Goal: Task Accomplishment & Management: Manage account settings

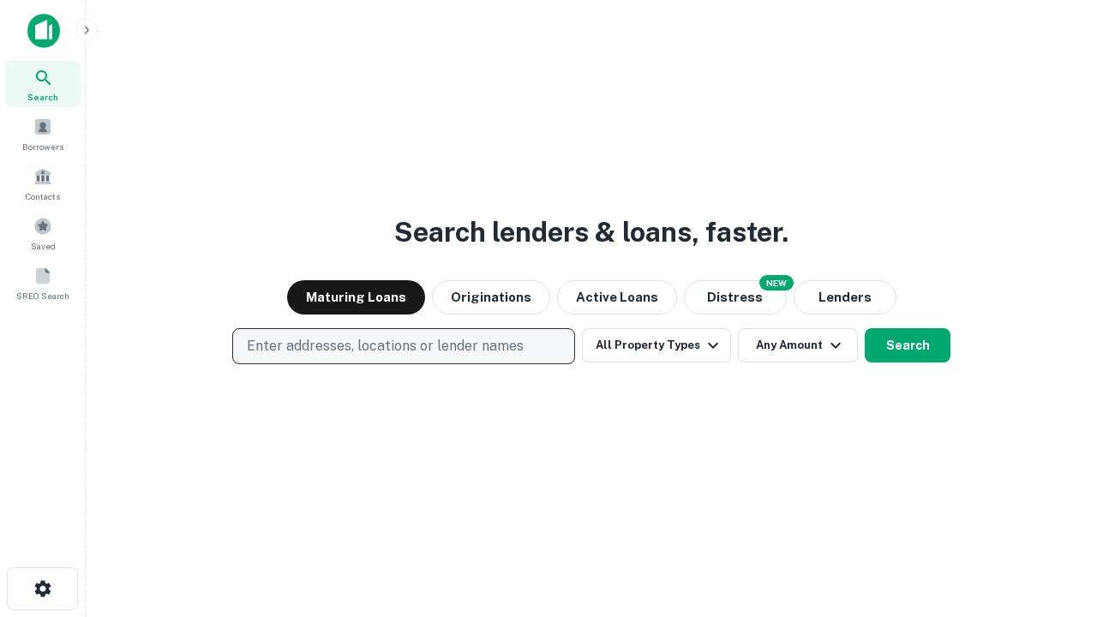
click at [403, 346] on p "Enter addresses, locations or lender names" at bounding box center [385, 346] width 277 height 21
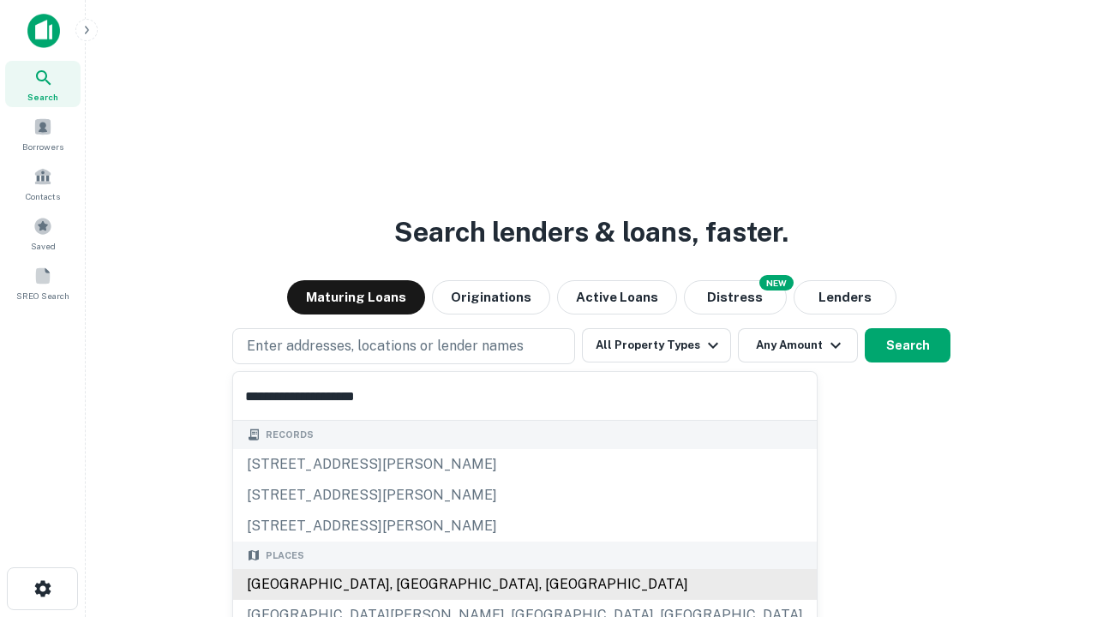
click at [410, 585] on div "[GEOGRAPHIC_DATA], [GEOGRAPHIC_DATA], [GEOGRAPHIC_DATA]" at bounding box center [525, 584] width 584 height 31
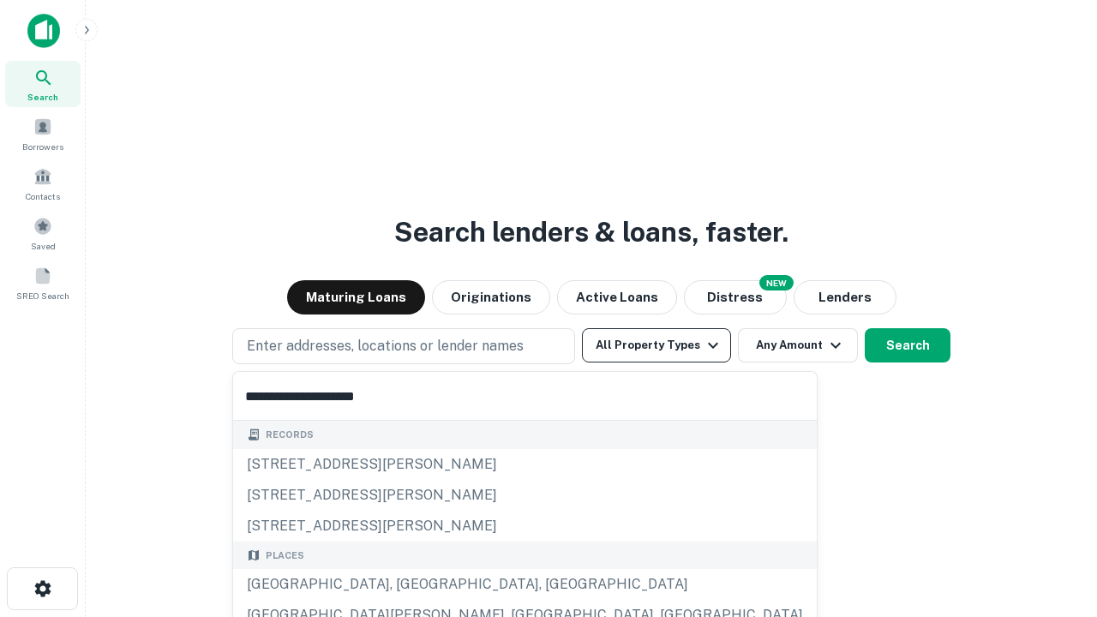
click at [657, 346] on button "All Property Types" at bounding box center [656, 345] width 149 height 34
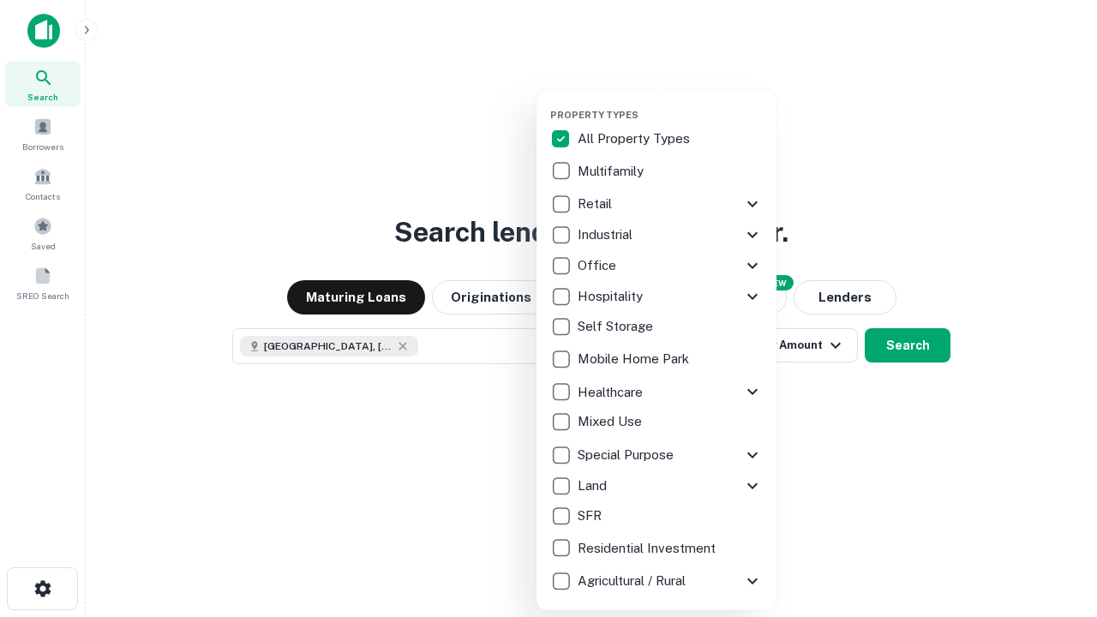
click at [670, 104] on button "button" at bounding box center [670, 104] width 240 height 1
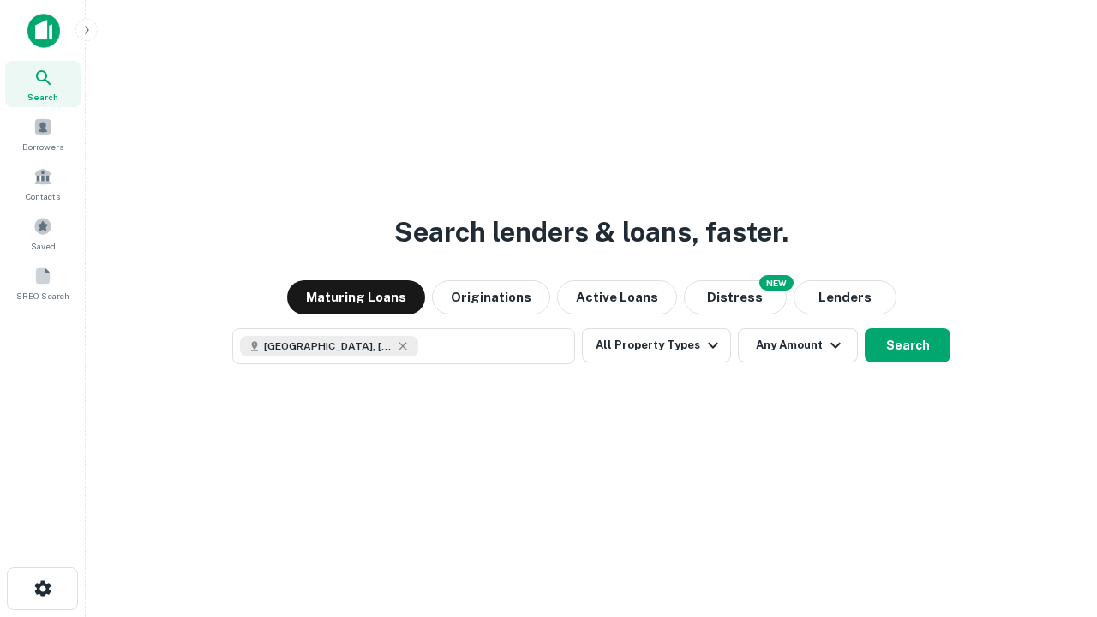
scroll to position [27, 0]
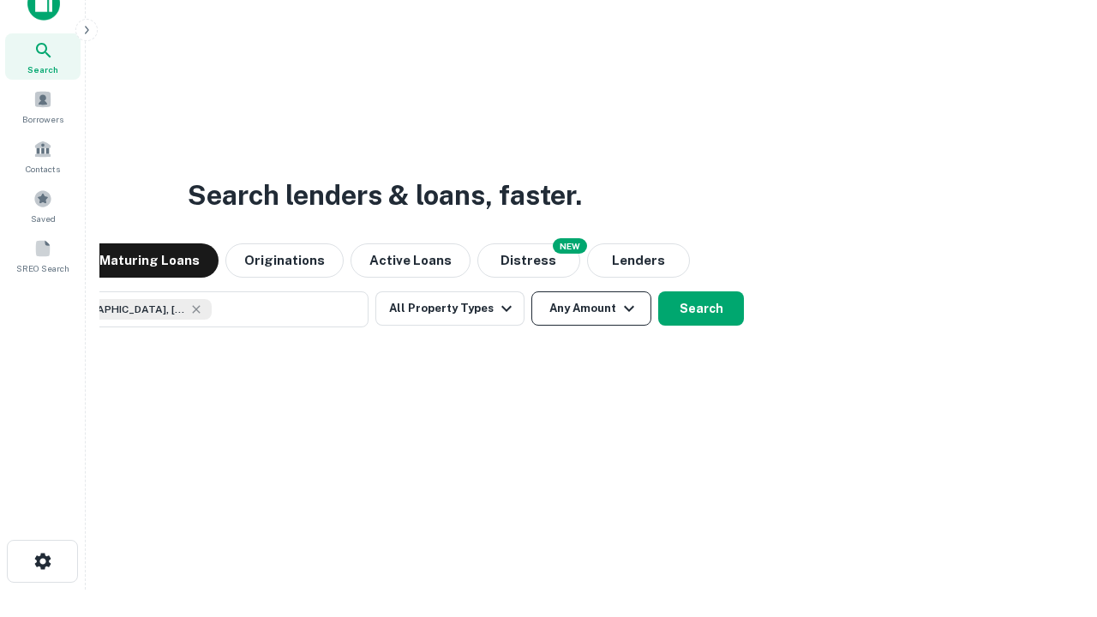
click at [532, 291] on button "Any Amount" at bounding box center [592, 308] width 120 height 34
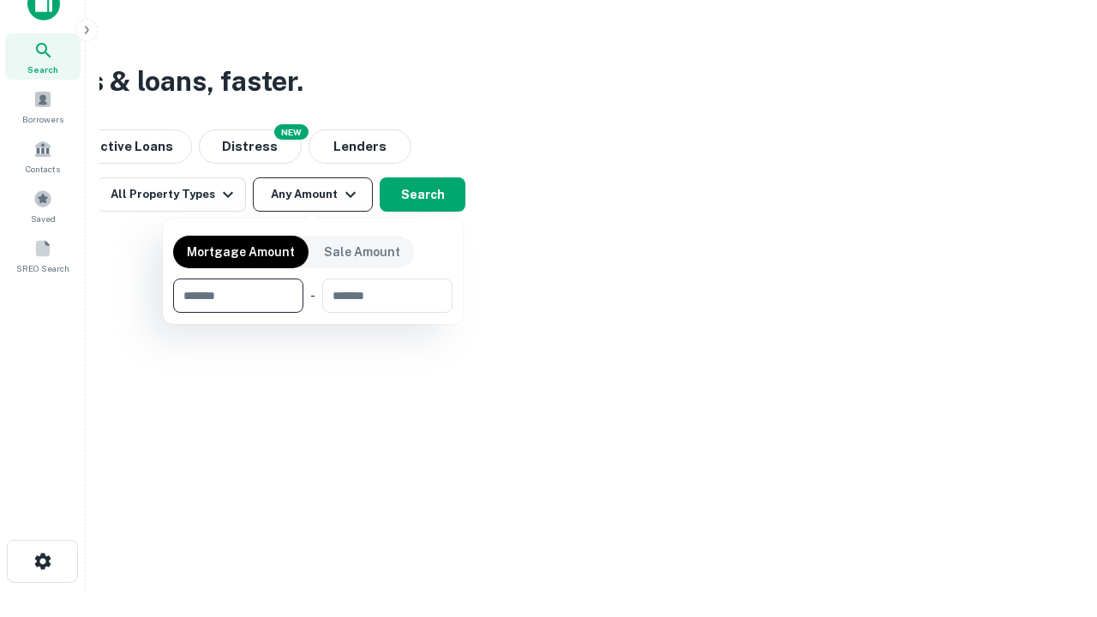
type input "*******"
click at [313, 313] on button "button" at bounding box center [312, 313] width 279 height 1
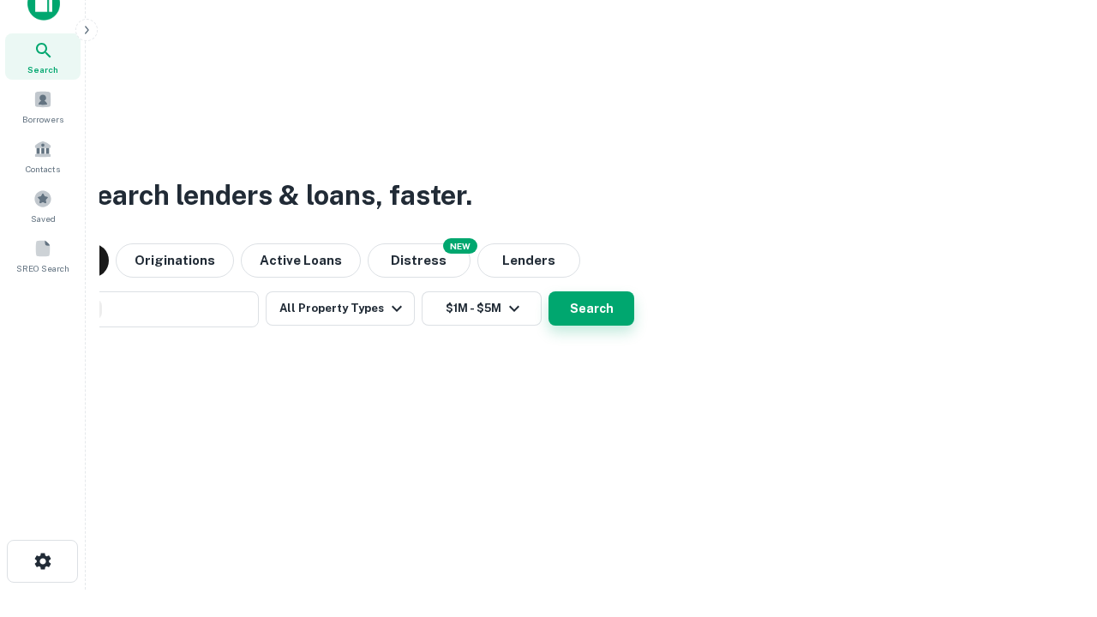
click at [549, 291] on button "Search" at bounding box center [592, 308] width 86 height 34
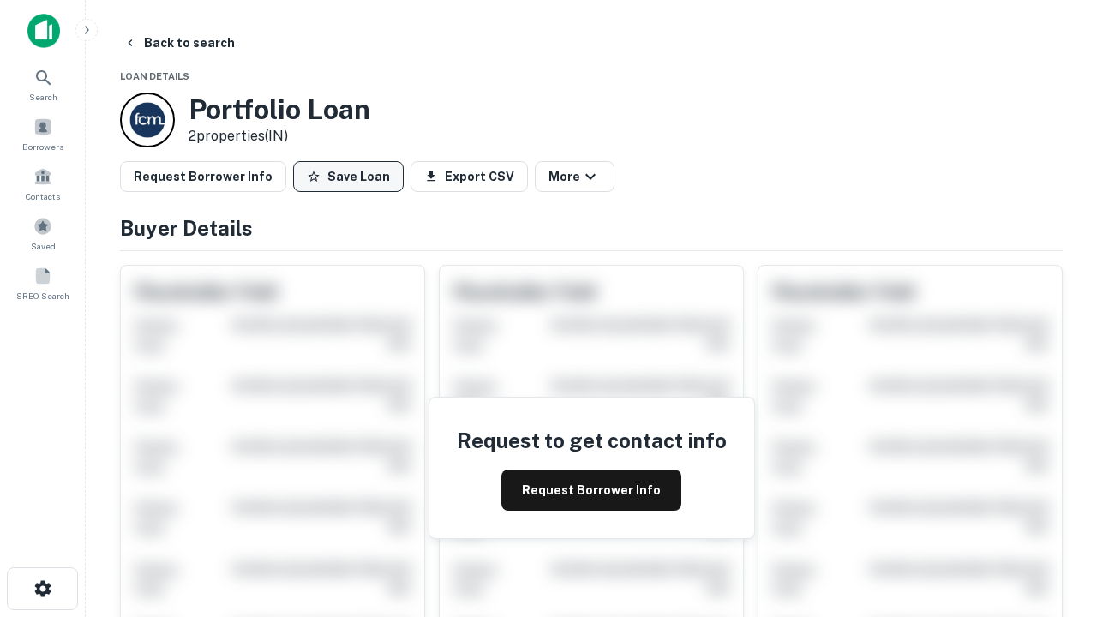
click at [348, 177] on button "Save Loan" at bounding box center [348, 176] width 111 height 31
click at [352, 177] on button "Loan Saved" at bounding box center [352, 176] width 118 height 31
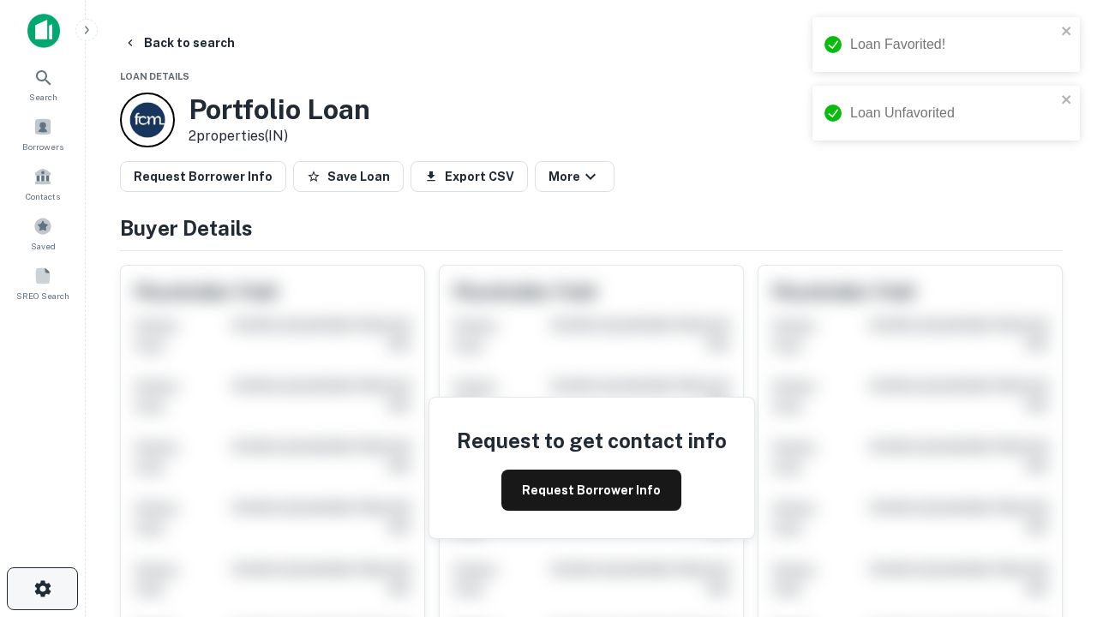
click at [42, 589] on icon "button" at bounding box center [43, 589] width 21 height 21
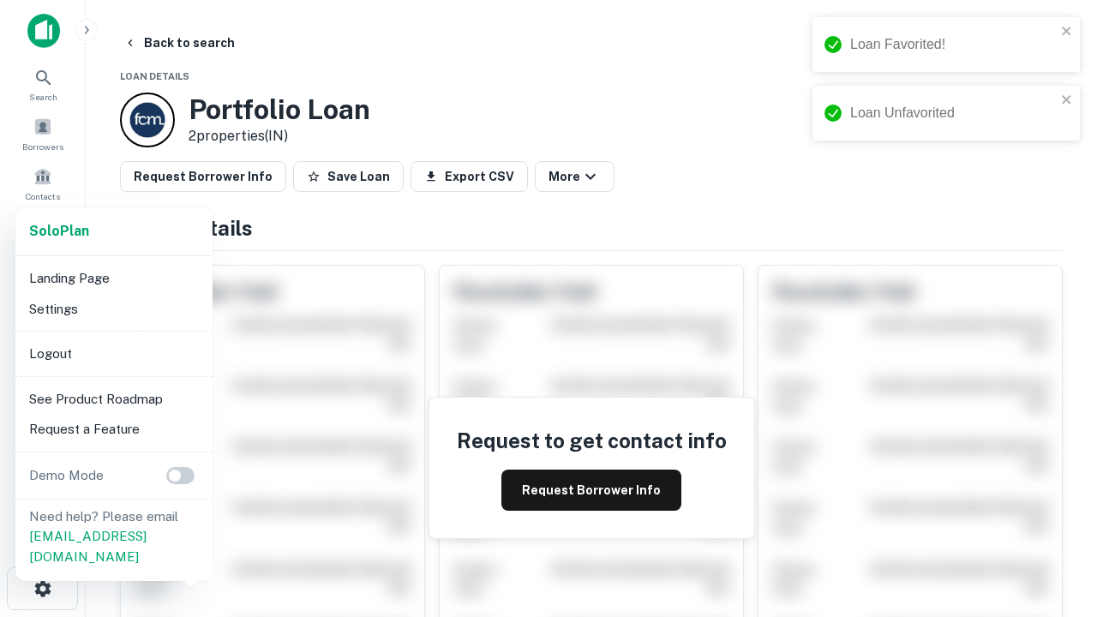
click at [113, 353] on li "Logout" at bounding box center [113, 354] width 183 height 31
